Goal: Information Seeking & Learning: Learn about a topic

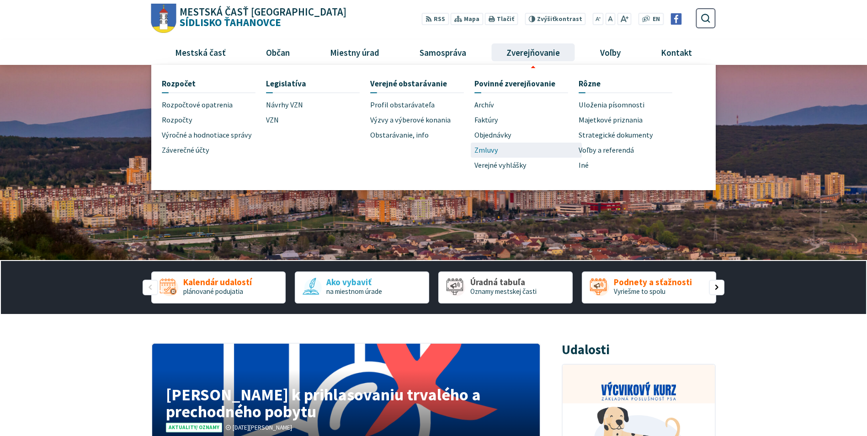
click at [502, 149] on link "Zmluvy" at bounding box center [526, 150] width 104 height 15
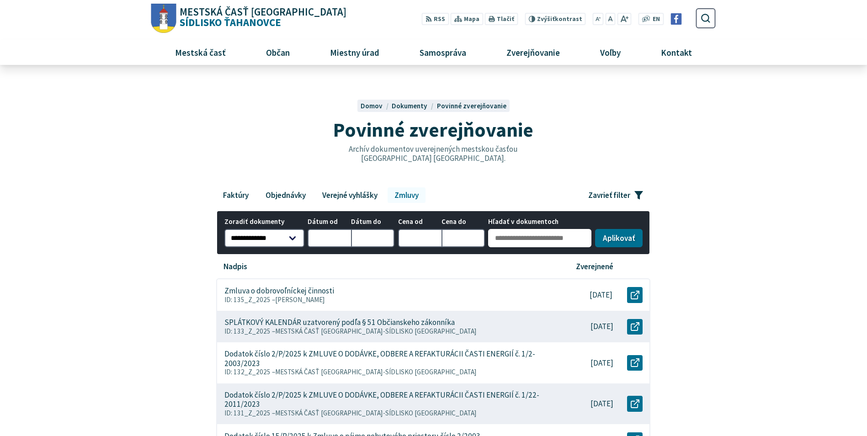
click at [534, 243] on input "Hľadať v dokumentoch" at bounding box center [539, 238] width 103 height 18
type input "***"
click at [623, 239] on button "Aplikovať vybrané filtre" at bounding box center [619, 237] width 48 height 18
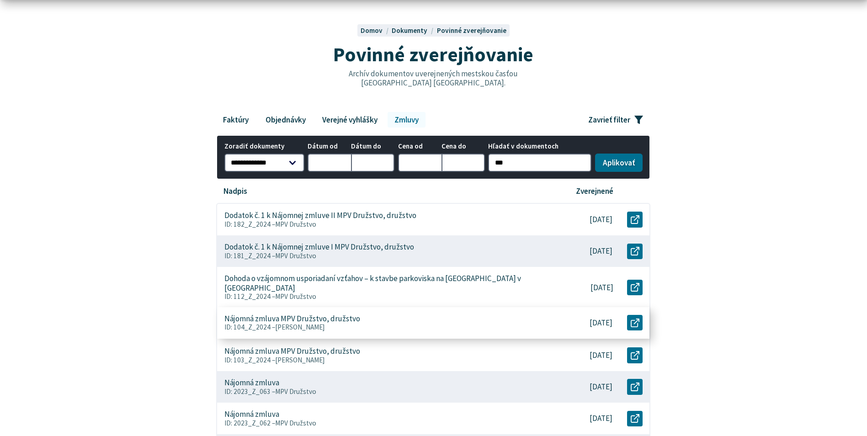
scroll to position [91, 0]
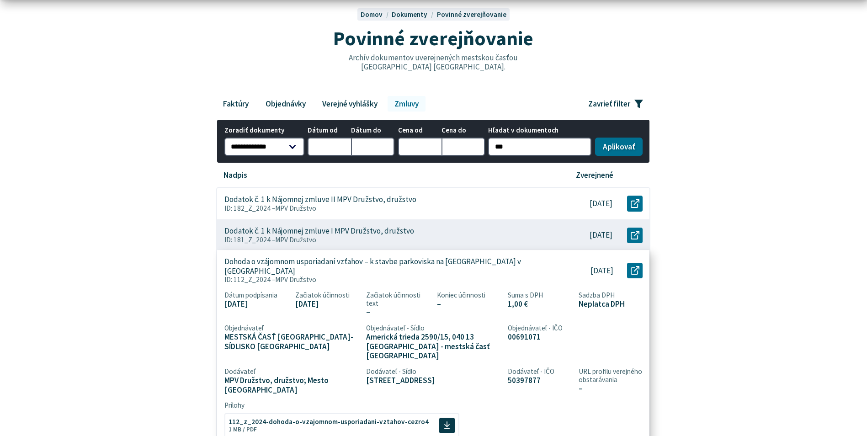
click at [320, 275] on p "ID: 112_Z_2024 – MPV Družstvo" at bounding box center [386, 279] width 324 height 8
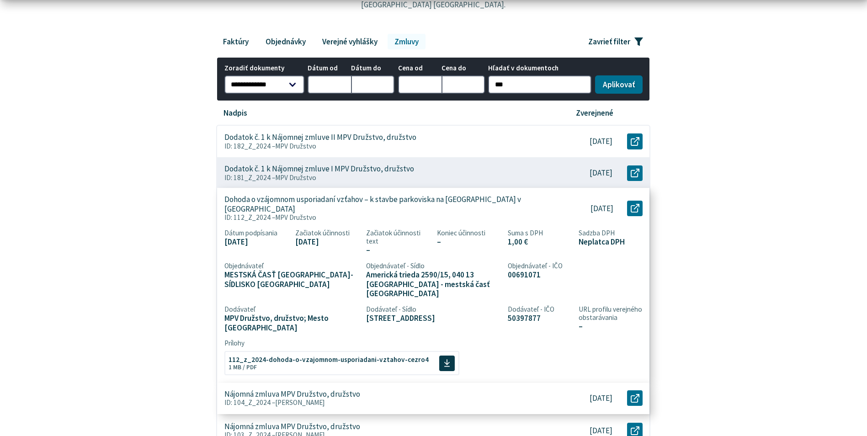
scroll to position [228, 0]
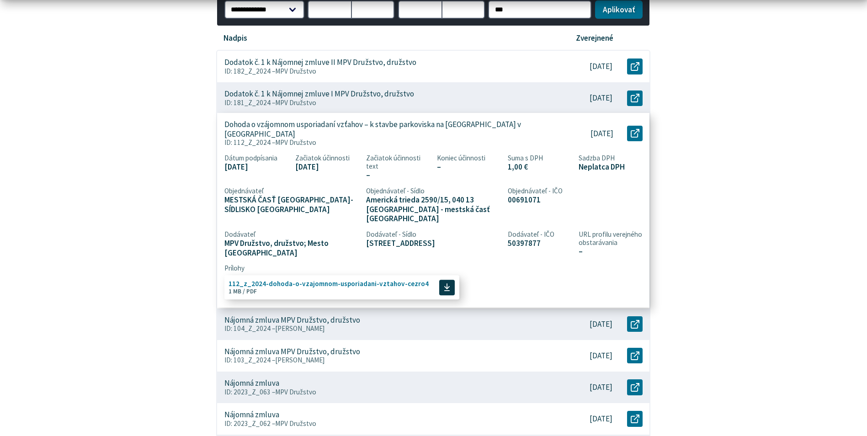
click at [352, 276] on span "112_z_2024-dohoda-o-vzajomnom-usporiadani-vztahov-cezro4 Veľkosť a typ súboru 1…" at bounding box center [328, 286] width 200 height 21
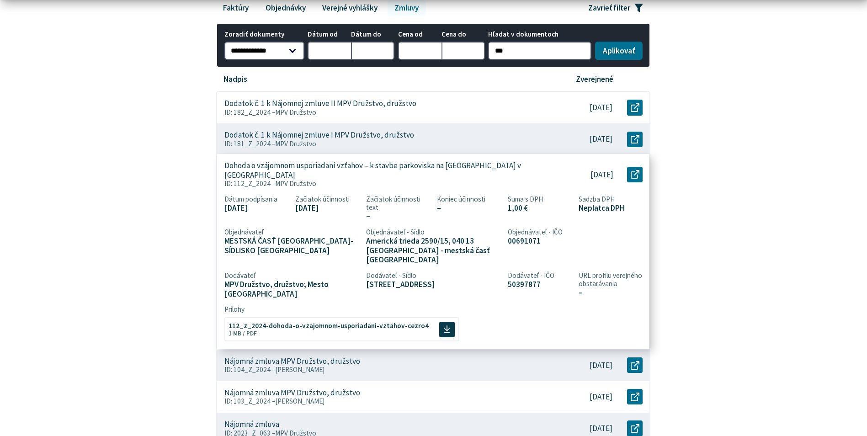
scroll to position [0, 0]
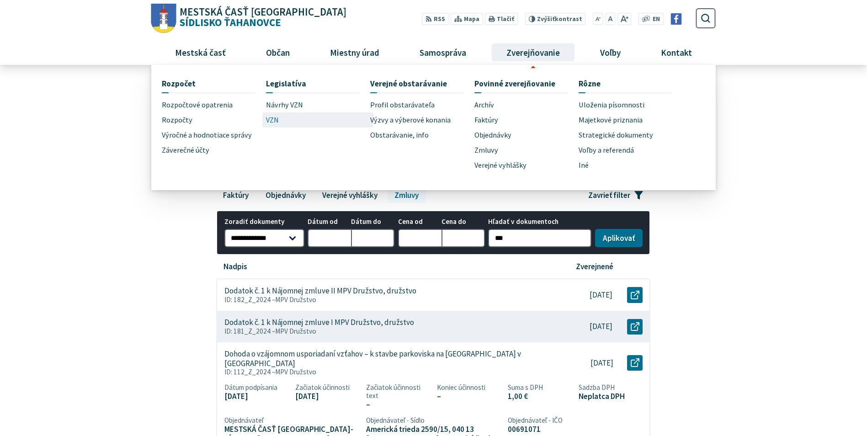
click at [279, 118] on link "VZN" at bounding box center [318, 119] width 104 height 15
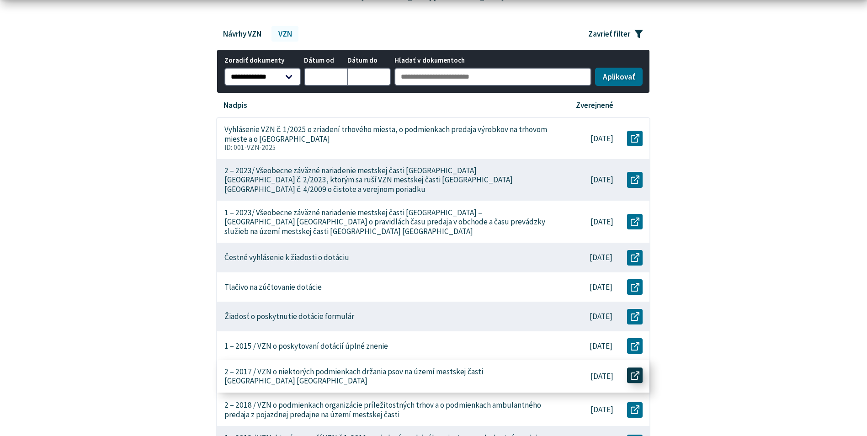
scroll to position [183, 0]
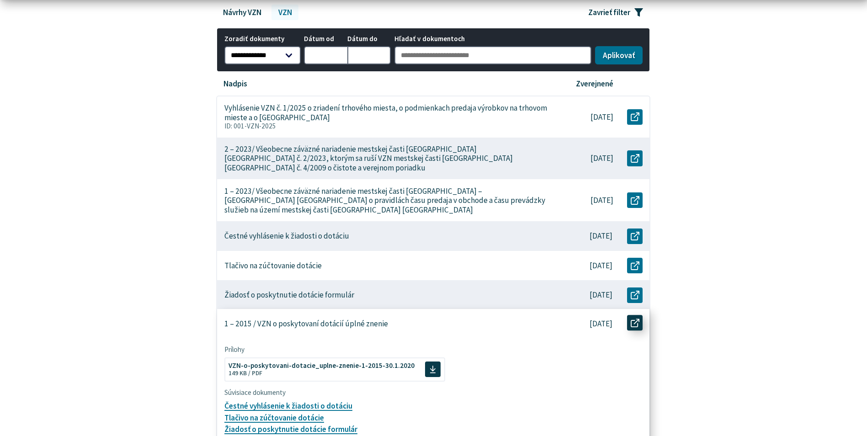
click at [632, 318] on icon at bounding box center [634, 322] width 9 height 9
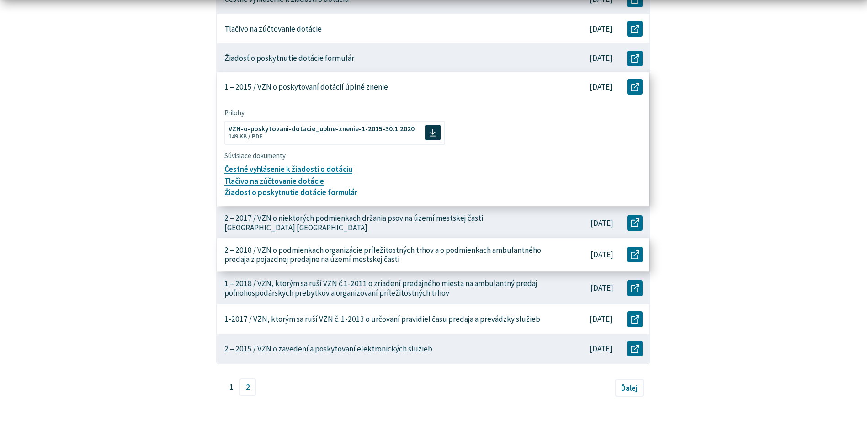
scroll to position [502, 0]
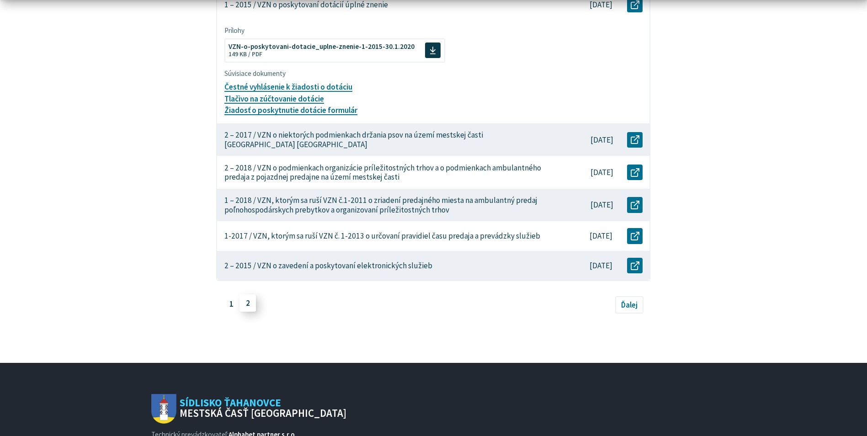
click at [250, 294] on link "2" at bounding box center [247, 302] width 16 height 17
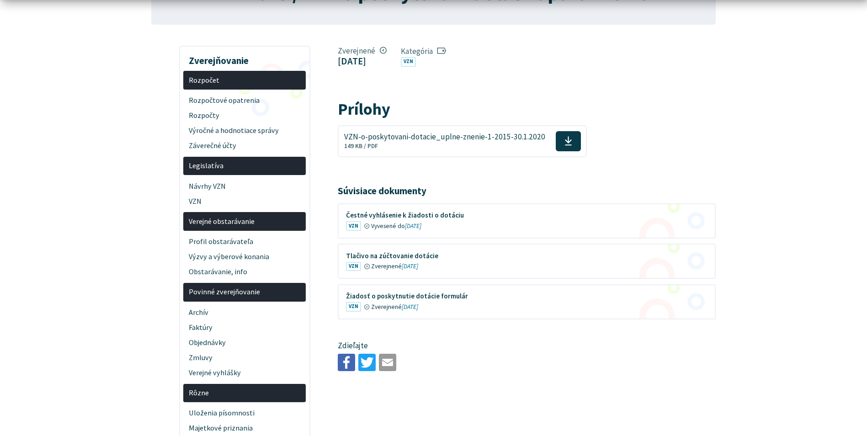
scroll to position [137, 0]
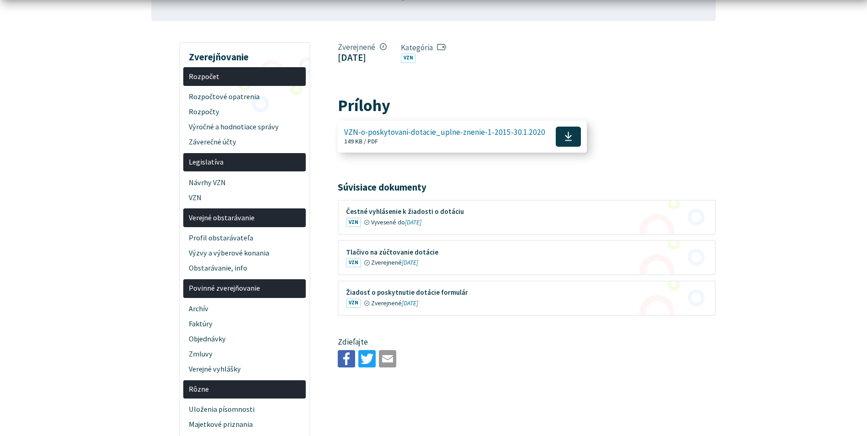
click at [564, 136] on icon at bounding box center [568, 136] width 8 height 11
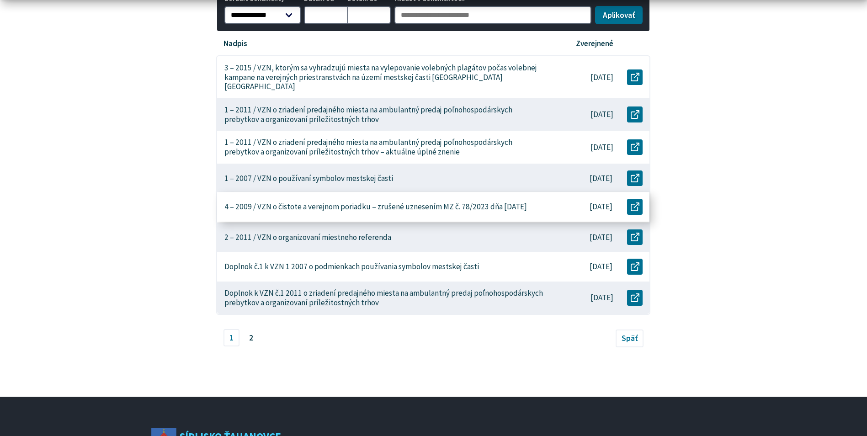
scroll to position [228, 0]
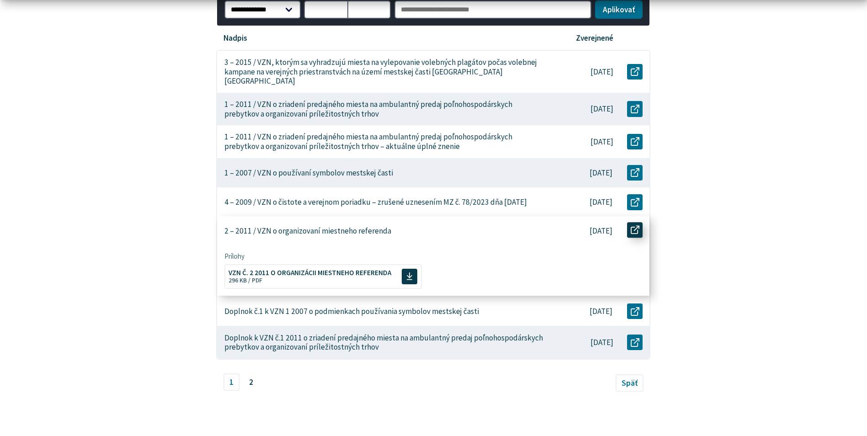
click at [635, 226] on icon at bounding box center [634, 230] width 9 height 9
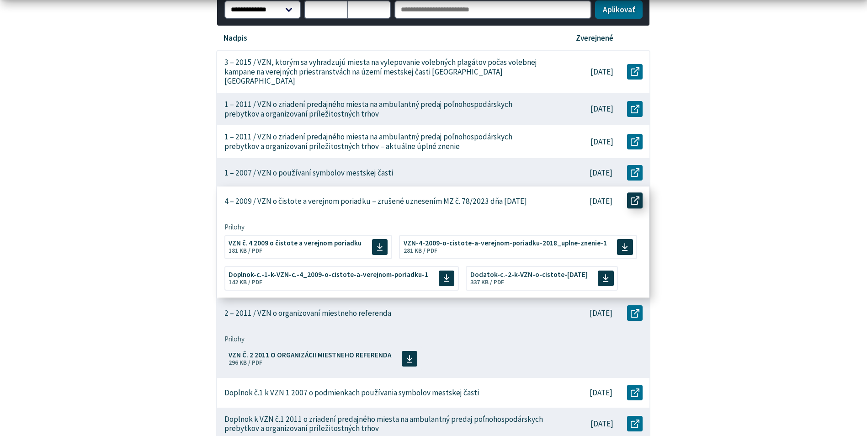
click at [636, 196] on icon at bounding box center [634, 200] width 9 height 9
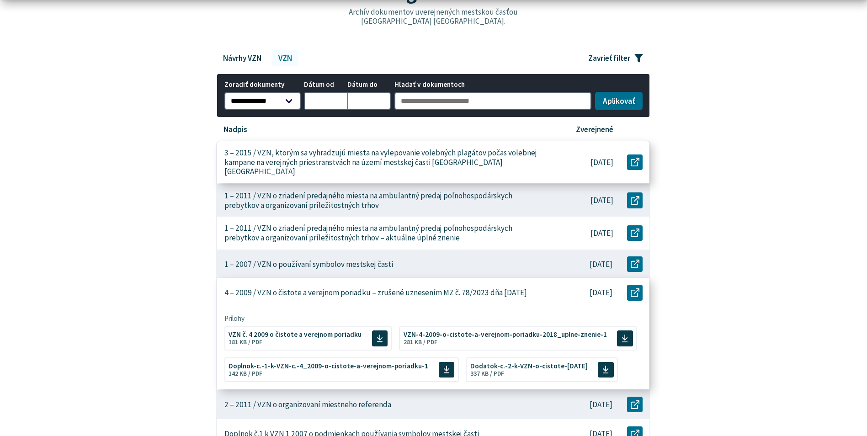
scroll to position [183, 0]
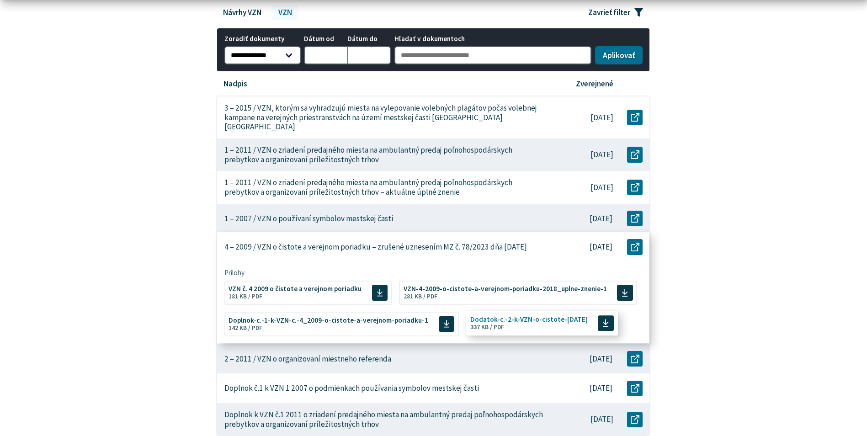
click at [545, 315] on span "Dodatok-c.-2-k-VZN-o-cistote-jun2018 Veľkosť a typ súboru 337 KB / PDF" at bounding box center [528, 322] width 117 height 21
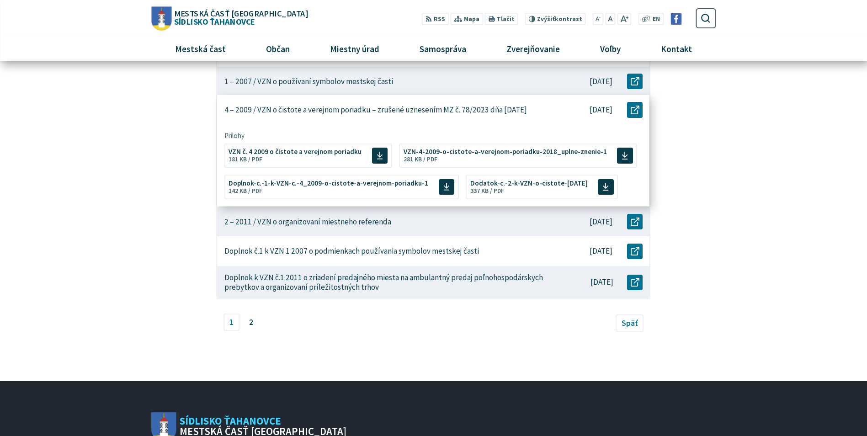
scroll to position [274, 0]
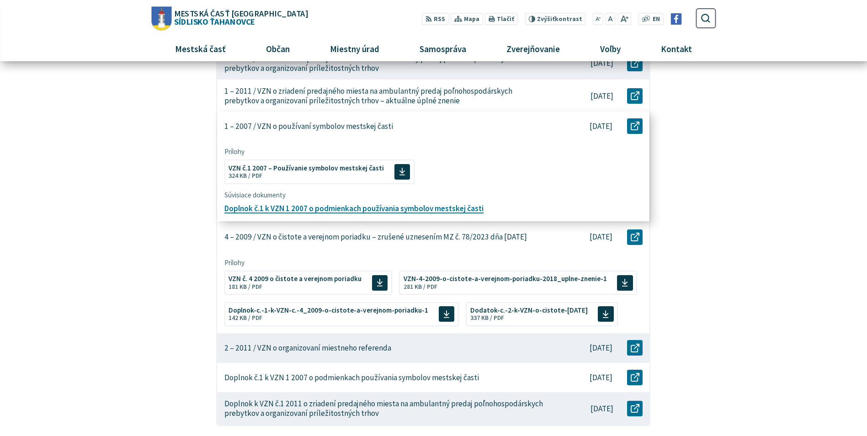
click at [360, 122] on p "1 – 2007 / VZN o používaní symbolov mestskej časti" at bounding box center [308, 127] width 169 height 10
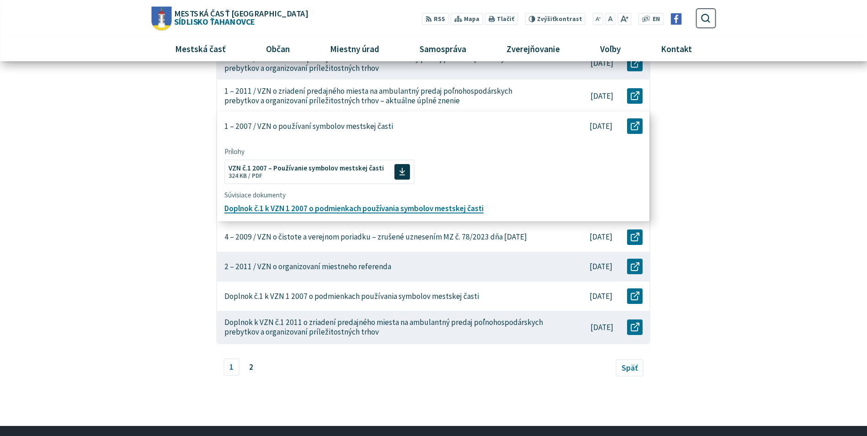
click at [280, 122] on p "1 – 2007 / VZN o používaní symbolov mestskej časti" at bounding box center [308, 127] width 169 height 10
click at [632, 121] on use at bounding box center [634, 125] width 9 height 9
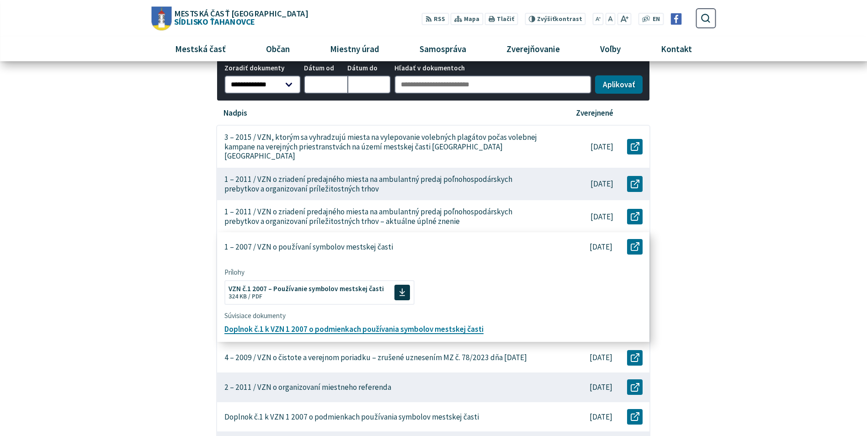
scroll to position [137, 0]
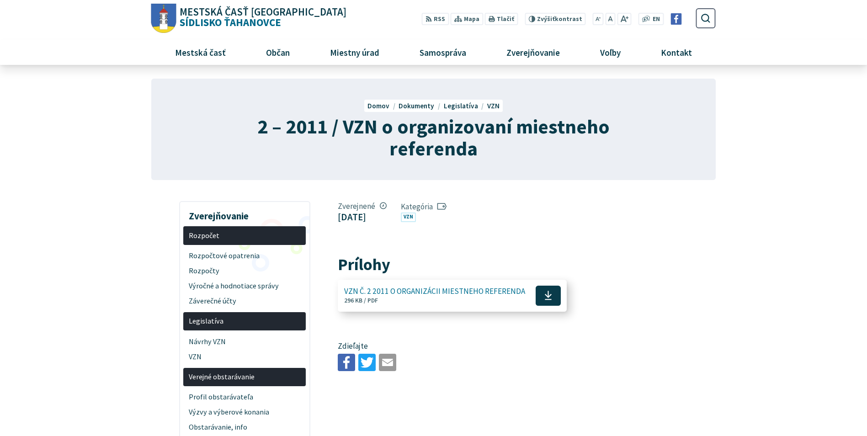
click at [544, 292] on icon at bounding box center [548, 295] width 8 height 11
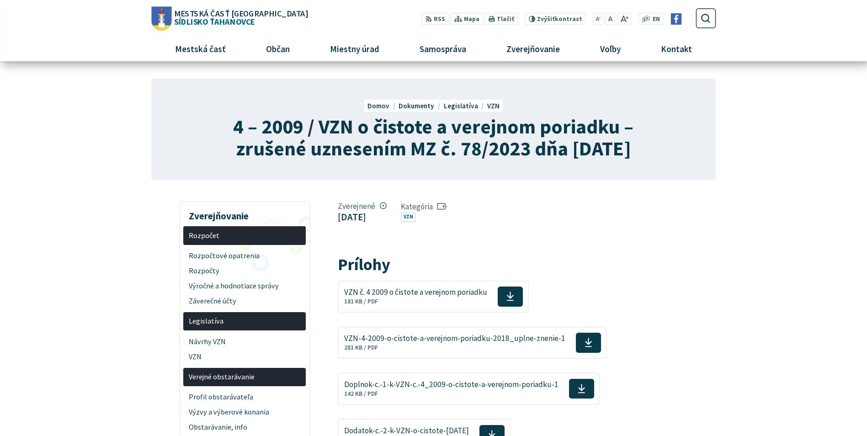
drag, startPoint x: 780, startPoint y: 307, endPoint x: 712, endPoint y: 195, distance: 131.1
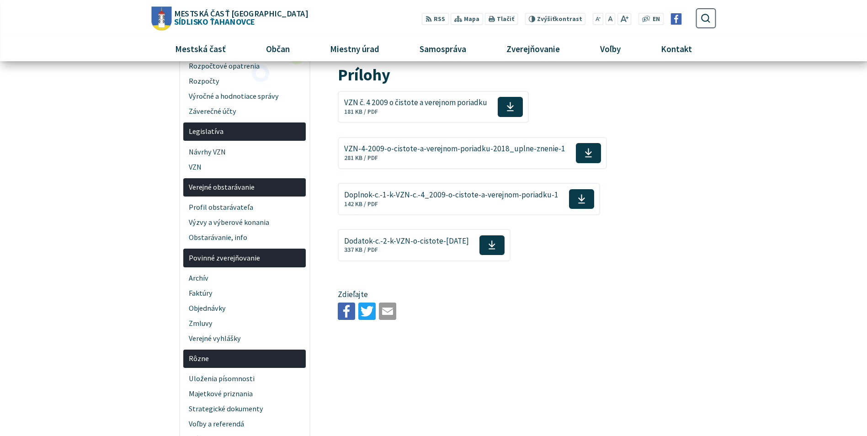
scroll to position [137, 0]
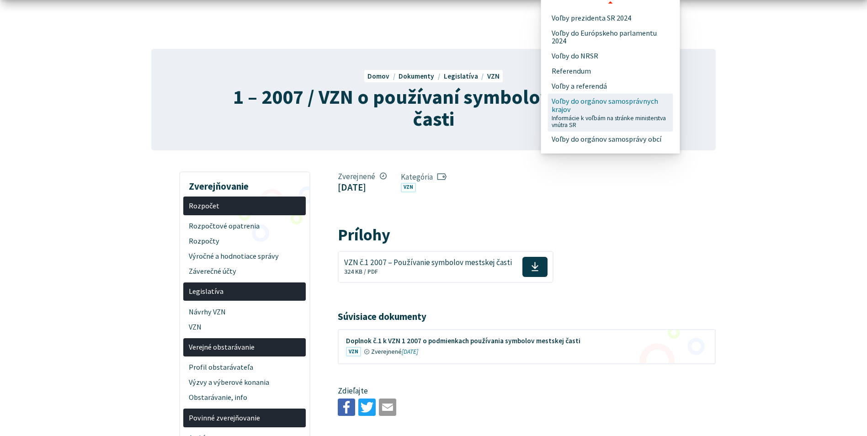
scroll to position [46, 0]
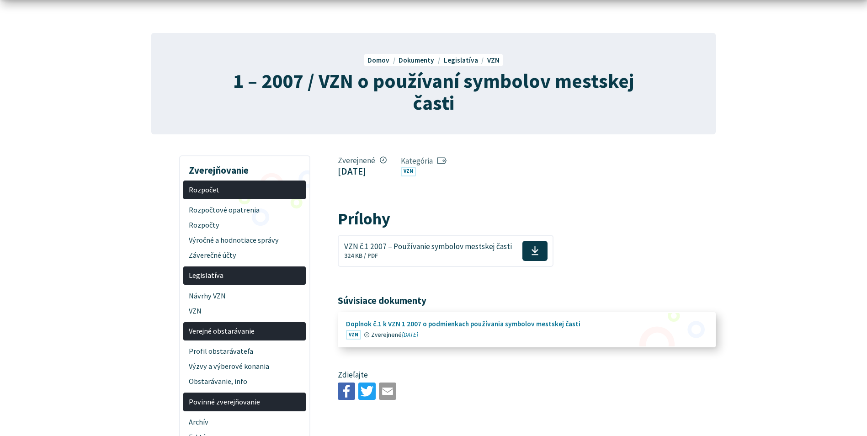
click at [400, 329] on figure at bounding box center [526, 329] width 376 height 33
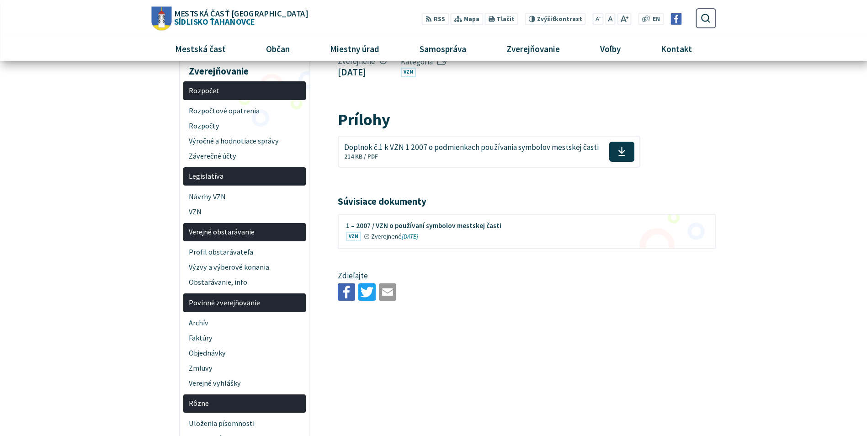
scroll to position [46, 0]
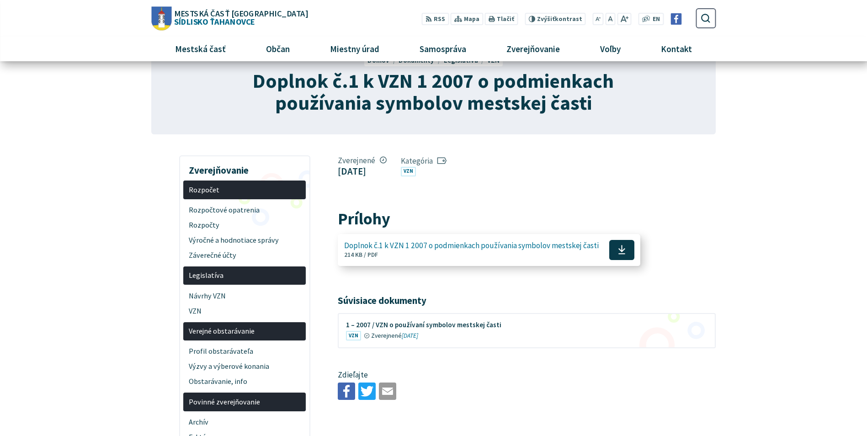
click at [404, 247] on span "Doplnok č.1 k VZN 1 2007 o podmienkach používania symbolov mestskej časti" at bounding box center [471, 245] width 254 height 9
